Goal: Task Accomplishment & Management: Manage account settings

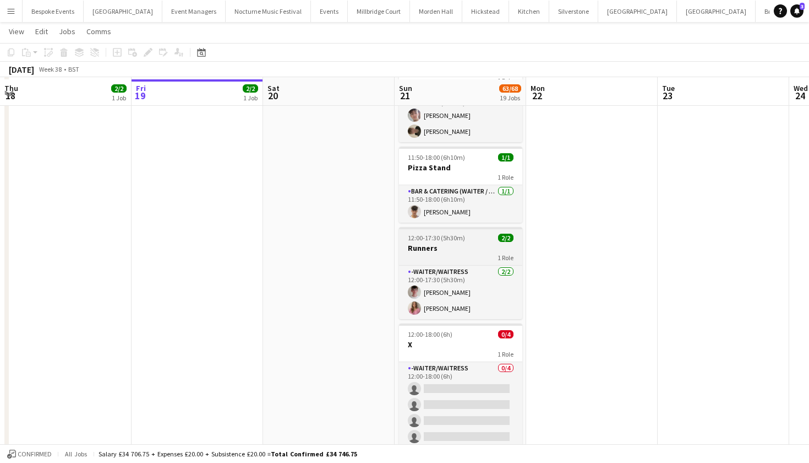
scroll to position [964, 0]
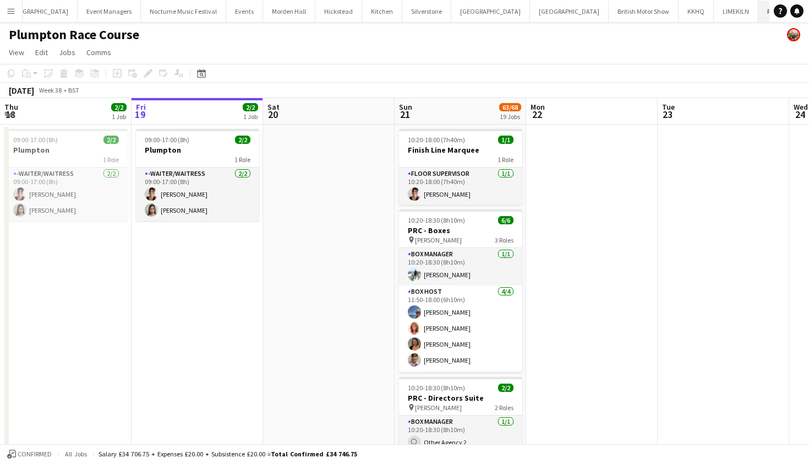
scroll to position [0, 84]
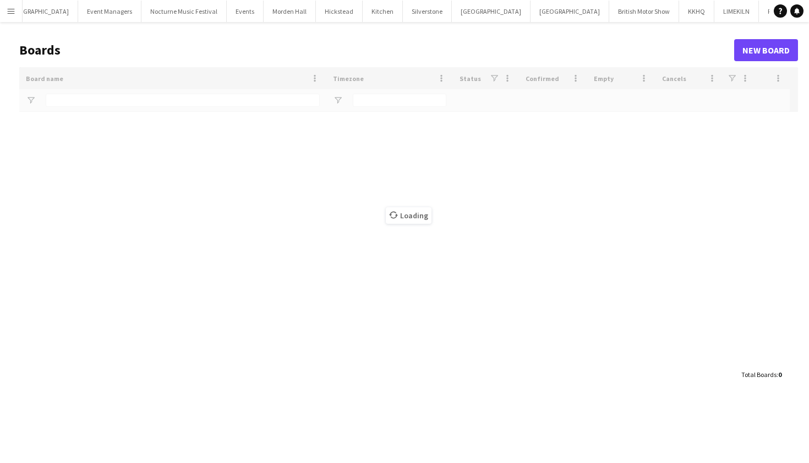
scroll to position [0, 83]
click at [454, 31] on main "Boards New Board Drag here to set row groups Drag here to set column labels Boa…" at bounding box center [404, 211] width 809 height 379
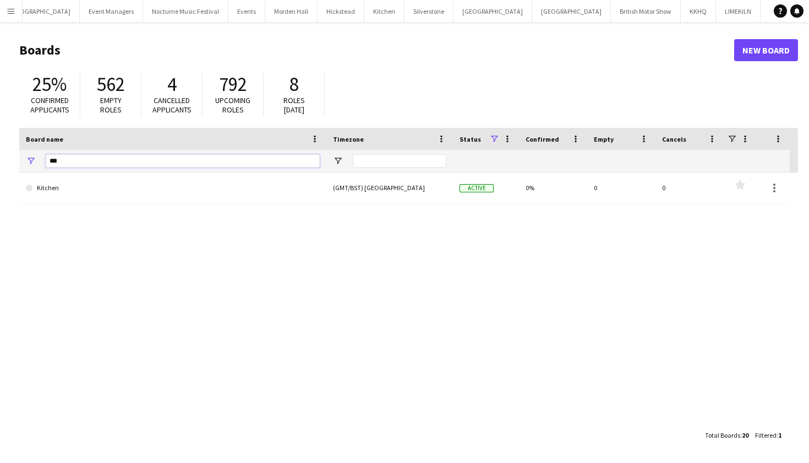
click at [146, 166] on input "***" at bounding box center [183, 160] width 274 height 13
type input "*"
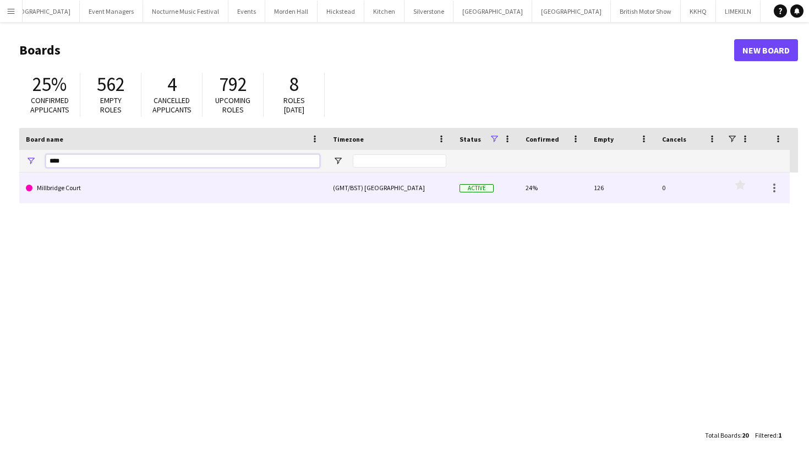
type input "****"
click at [48, 191] on link "Millbridge Court" at bounding box center [173, 187] width 294 height 31
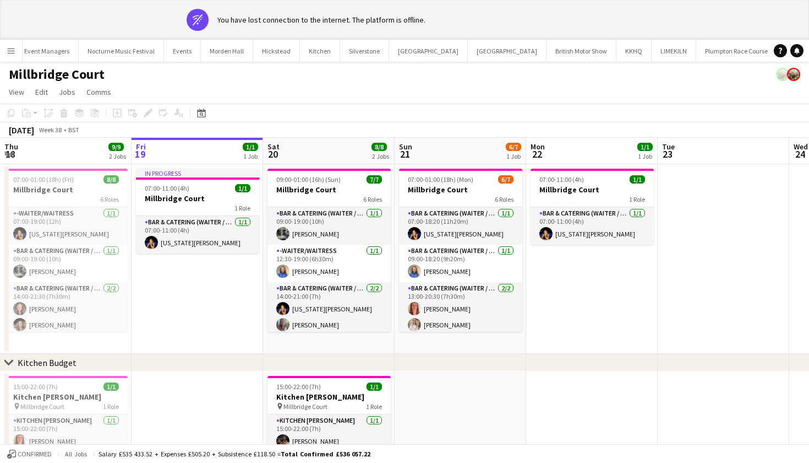
click at [357, 103] on app-page-menu "View Day view expanded Day view collapsed Month view Date picker Jump to [DATE]…" at bounding box center [404, 93] width 809 height 21
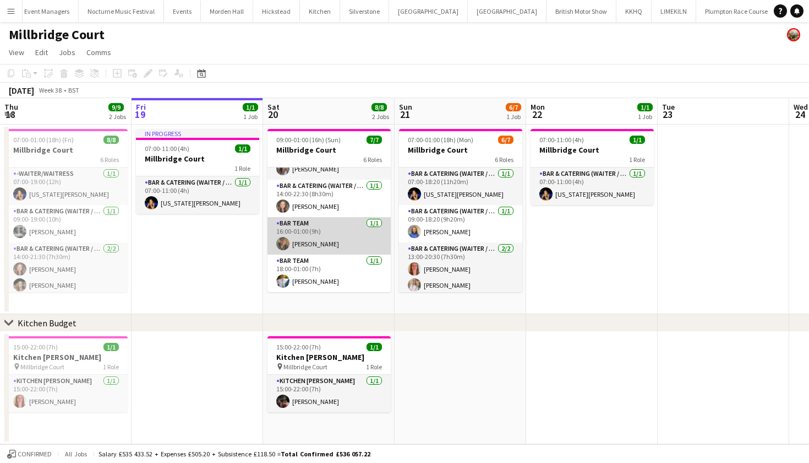
scroll to position [116, 0]
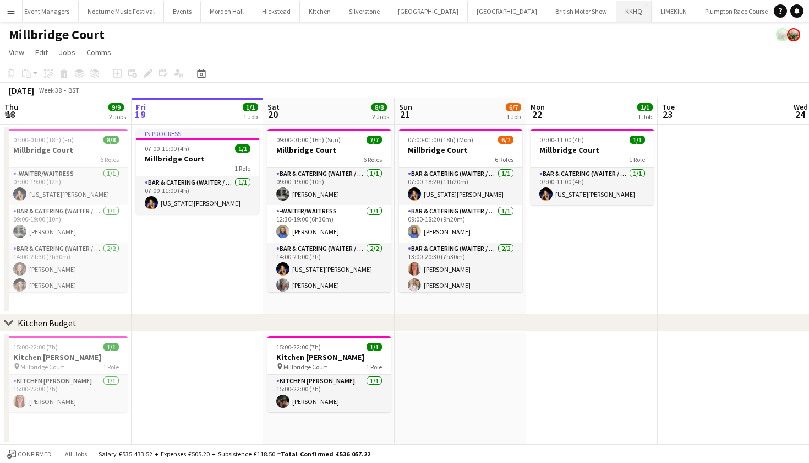
click at [617, 14] on button "KKHQ Close" at bounding box center [634, 11] width 35 height 21
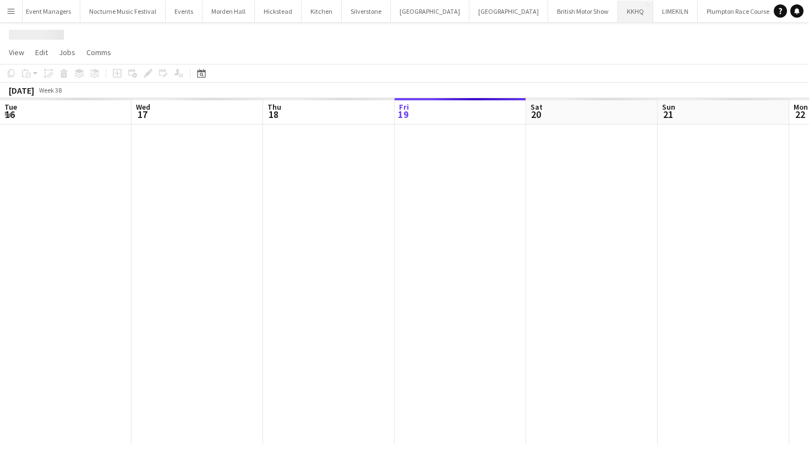
scroll to position [0, 263]
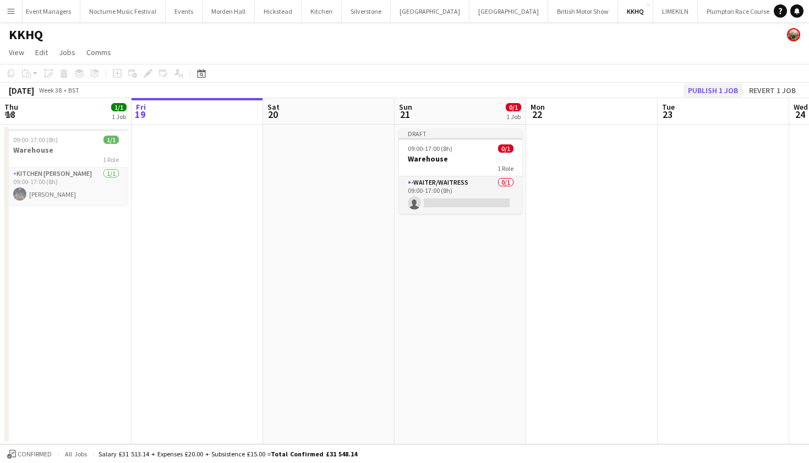
click at [713, 90] on button "Publish 1 job" at bounding box center [713, 90] width 59 height 14
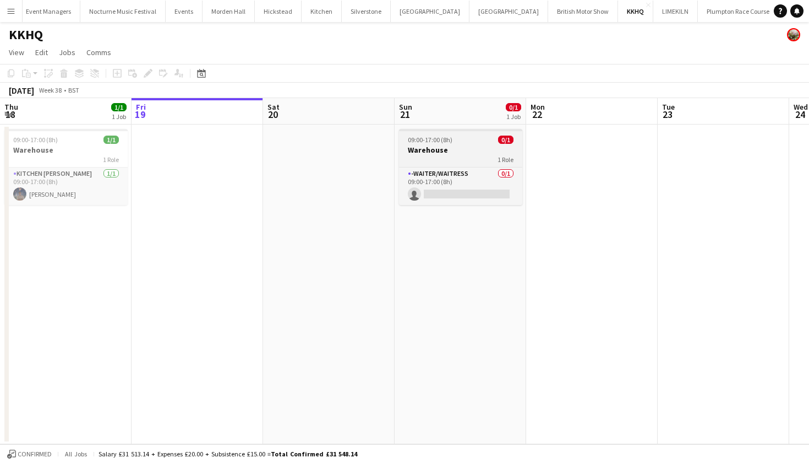
click at [450, 145] on h3 "Warehouse" at bounding box center [460, 150] width 123 height 10
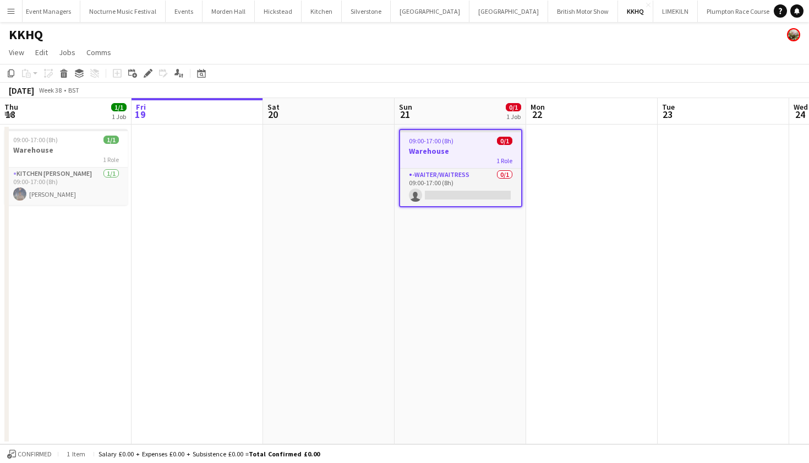
click at [199, 161] on app-date-cell at bounding box center [198, 283] width 132 height 319
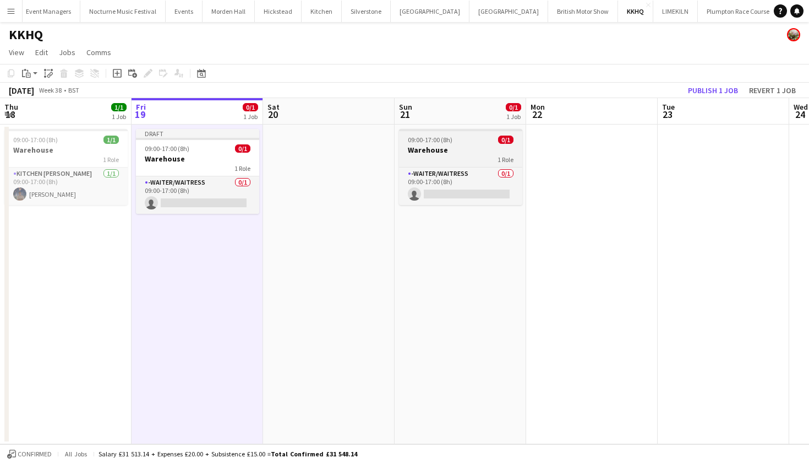
scroll to position [0, 263]
click at [445, 159] on div "1 Role" at bounding box center [461, 159] width 123 height 9
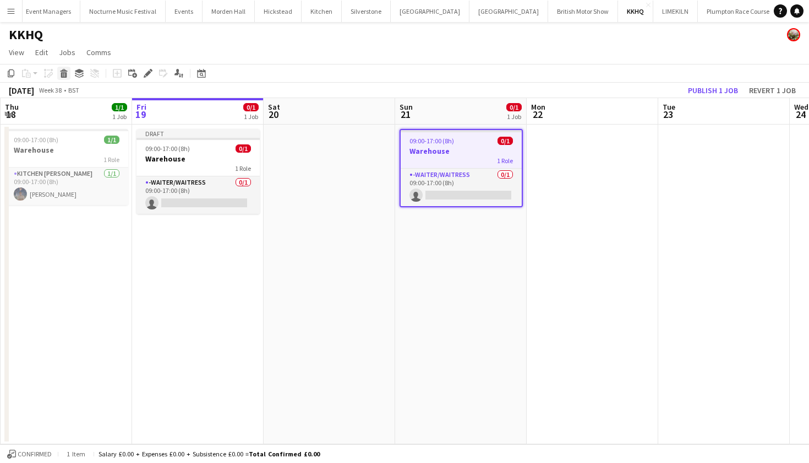
click at [63, 73] on icon at bounding box center [64, 75] width 6 height 6
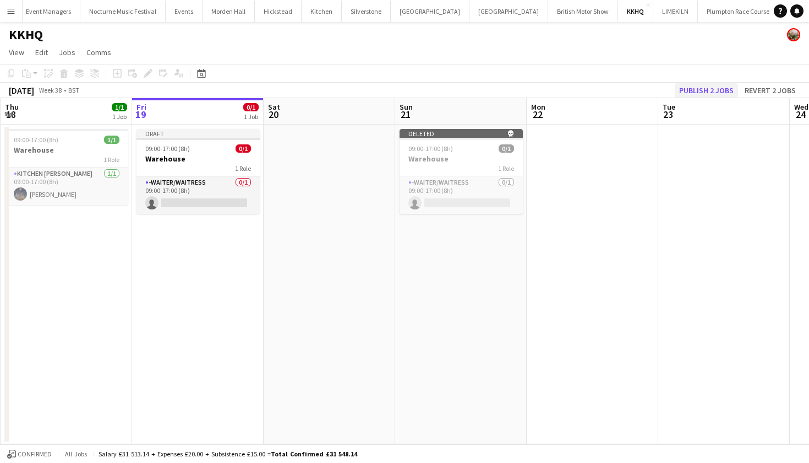
click at [710, 89] on button "Publish 2 jobs" at bounding box center [706, 90] width 63 height 14
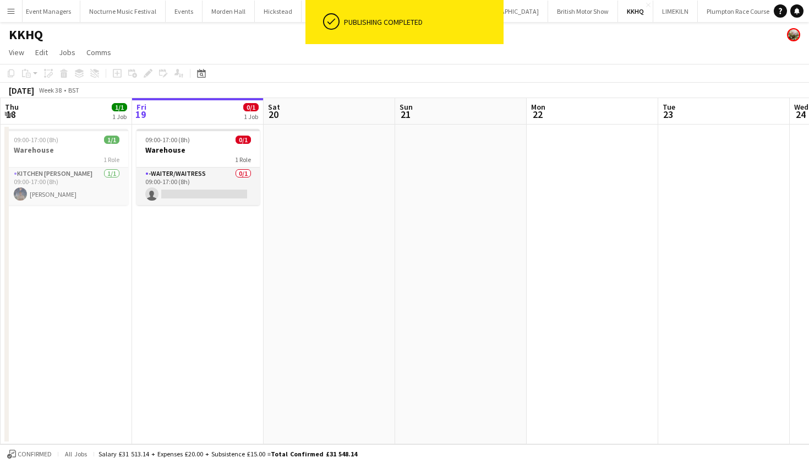
click at [548, 252] on app-date-cell at bounding box center [593, 283] width 132 height 319
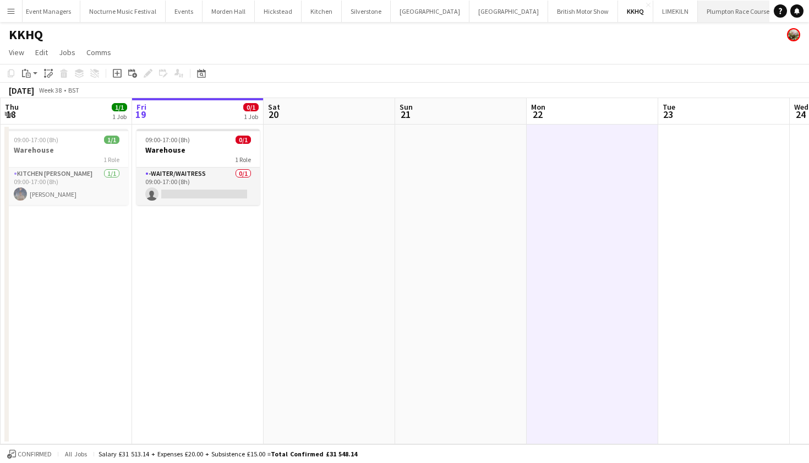
click at [698, 13] on button "Plumpton Race Course Close" at bounding box center [738, 11] width 81 height 21
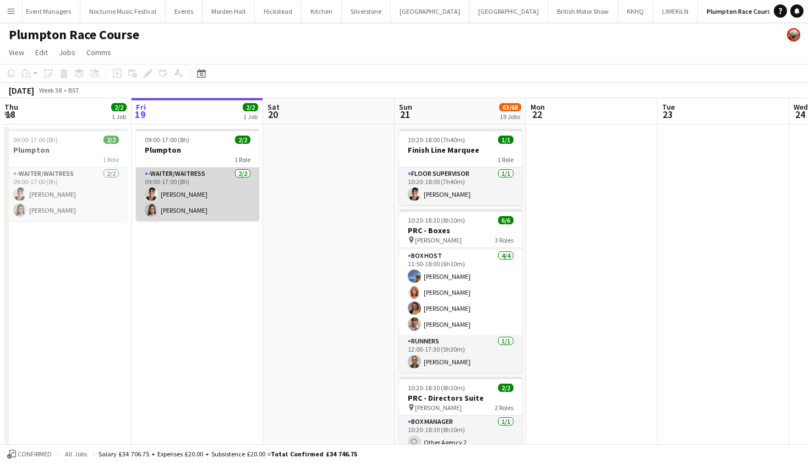
click at [204, 183] on app-card-role "-Waiter/Waitress [DATE] 09:00-17:00 (8h) [PERSON_NAME] [PERSON_NAME]" at bounding box center [197, 193] width 123 height 53
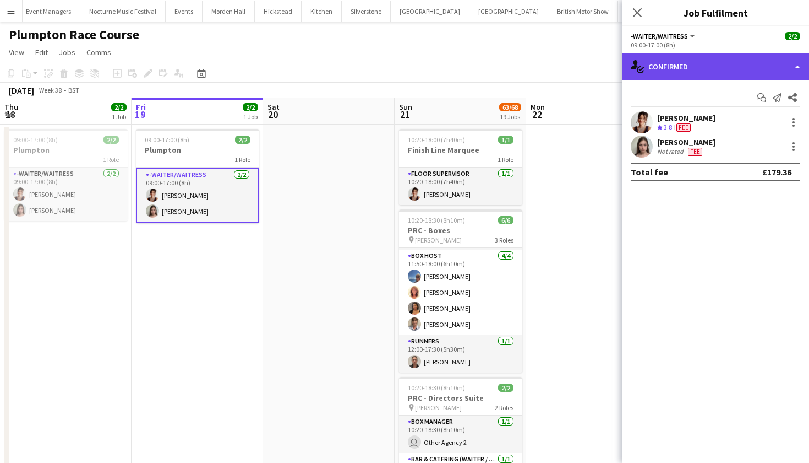
click at [676, 68] on div "single-neutral-actions-check-2 Confirmed" at bounding box center [715, 66] width 187 height 26
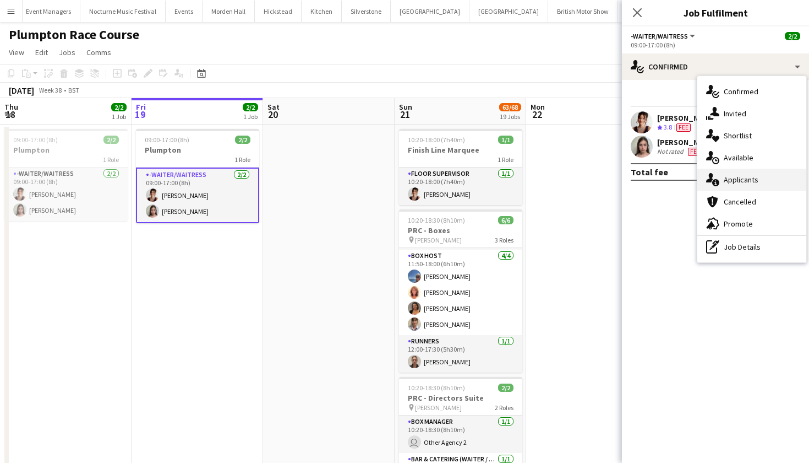
click at [743, 177] on span "Applicants" at bounding box center [741, 180] width 35 height 10
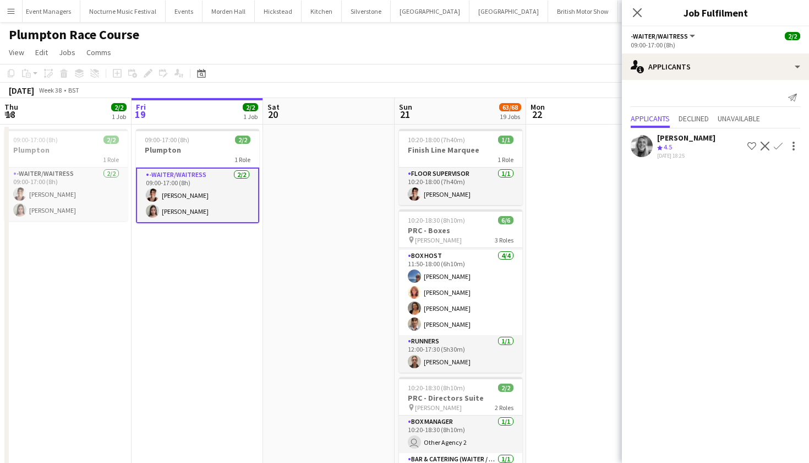
click at [650, 149] on app-user-avatar at bounding box center [642, 146] width 22 height 22
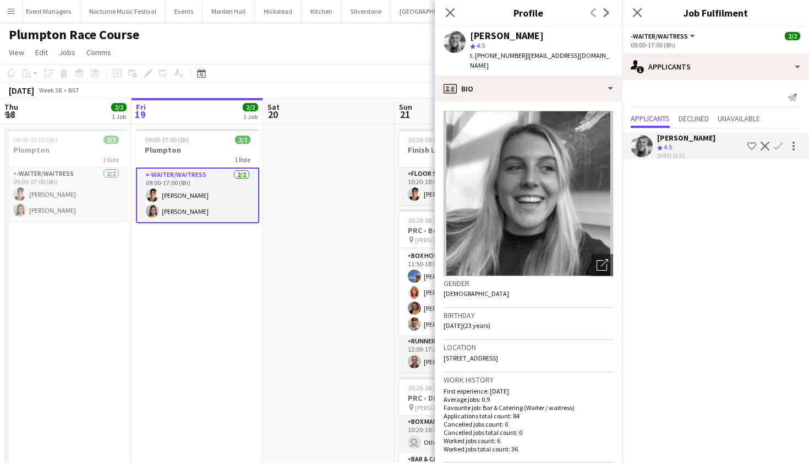
click at [765, 149] on app-icon "Decline" at bounding box center [765, 146] width 9 height 9
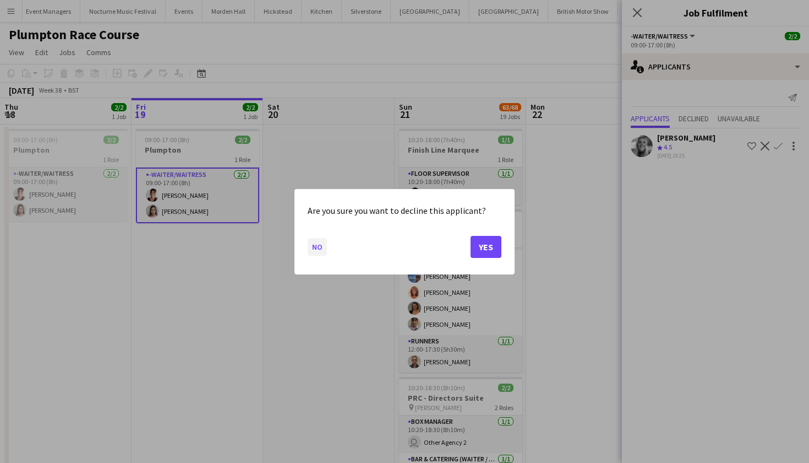
click at [316, 244] on button "No" at bounding box center [317, 246] width 19 height 18
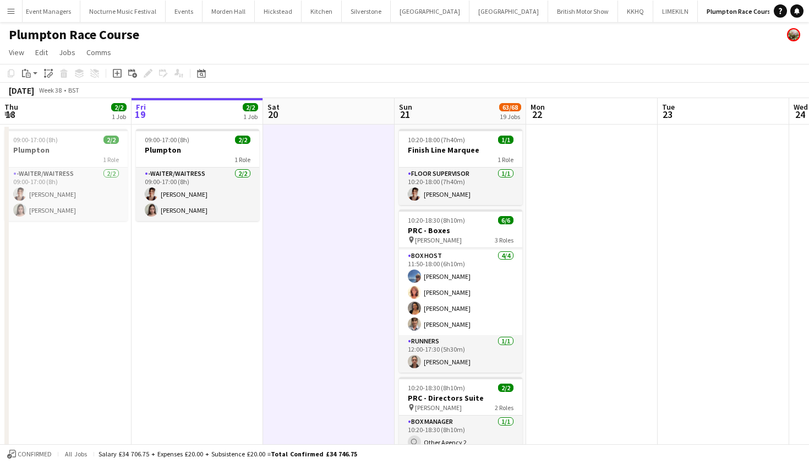
click at [784, 9] on button "[GEOGRAPHIC_DATA]" at bounding box center [815, 11] width 62 height 21
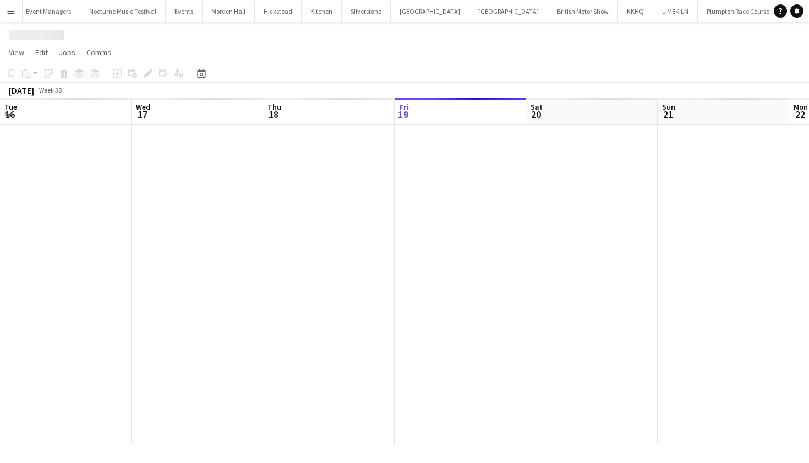
scroll to position [0, 263]
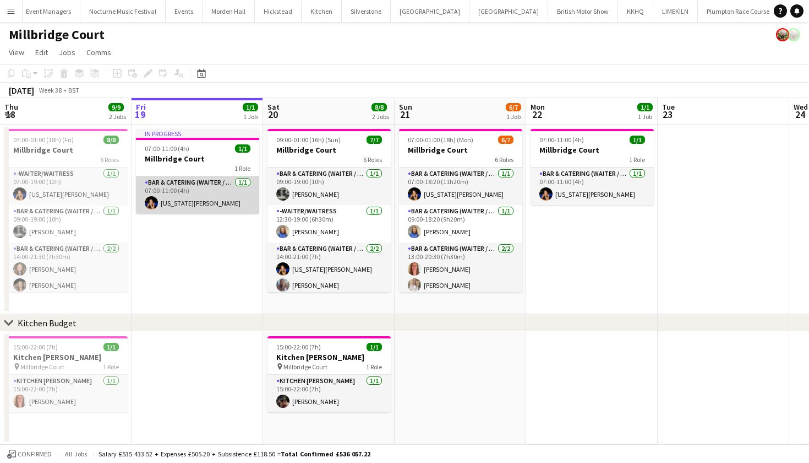
click at [184, 194] on app-card-role "Bar & Catering (Waiter / waitress) [DATE] 07:00-11:00 (4h) [US_STATE][PERSON_NA…" at bounding box center [197, 194] width 123 height 37
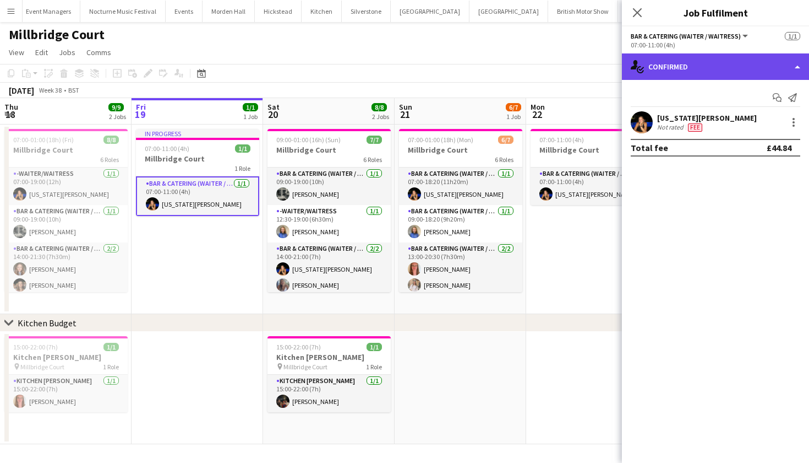
click at [757, 58] on div "single-neutral-actions-check-2 Confirmed" at bounding box center [715, 66] width 187 height 26
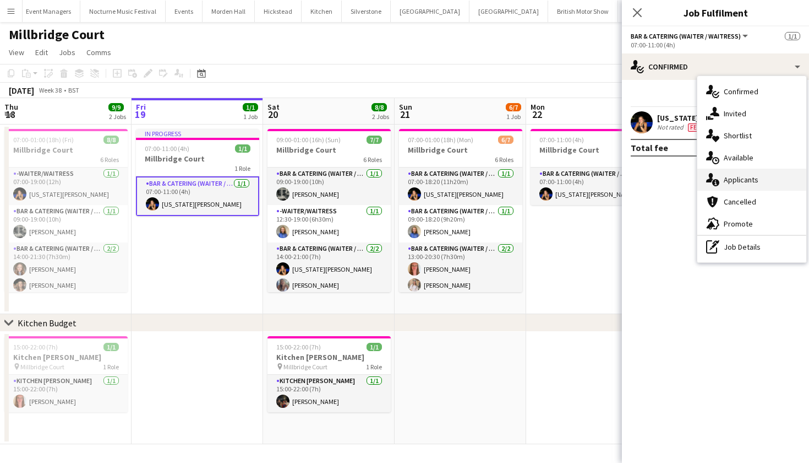
click at [729, 179] on span "Applicants" at bounding box center [741, 180] width 35 height 10
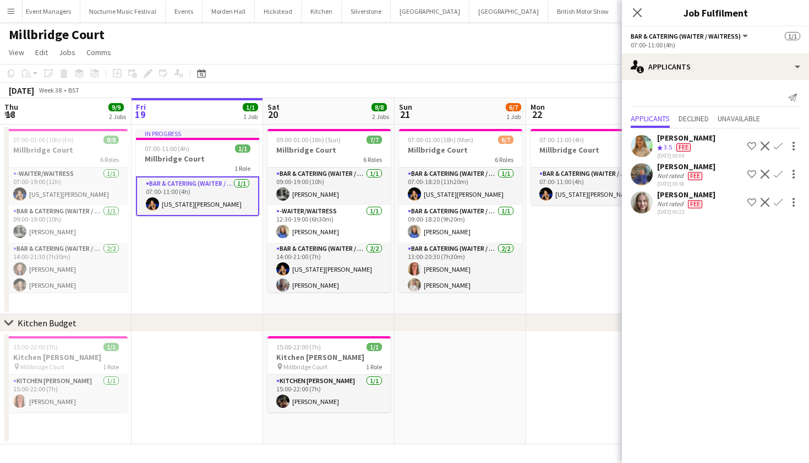
click at [640, 144] on app-user-avatar at bounding box center [642, 146] width 22 height 22
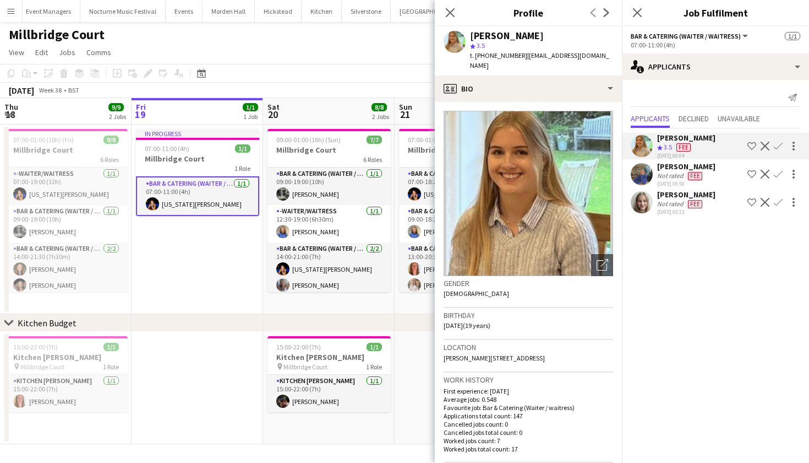
click at [640, 206] on app-user-avatar at bounding box center [642, 202] width 22 height 22
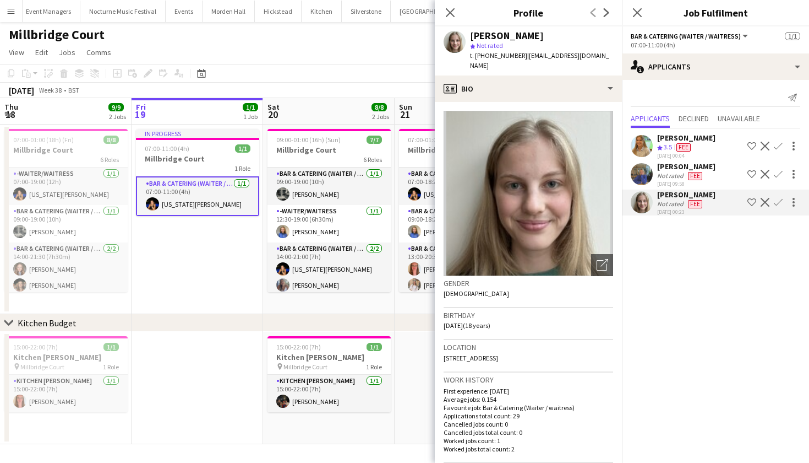
click at [635, 171] on app-user-avatar at bounding box center [642, 174] width 22 height 22
